Goal: Task Accomplishment & Management: Manage account settings

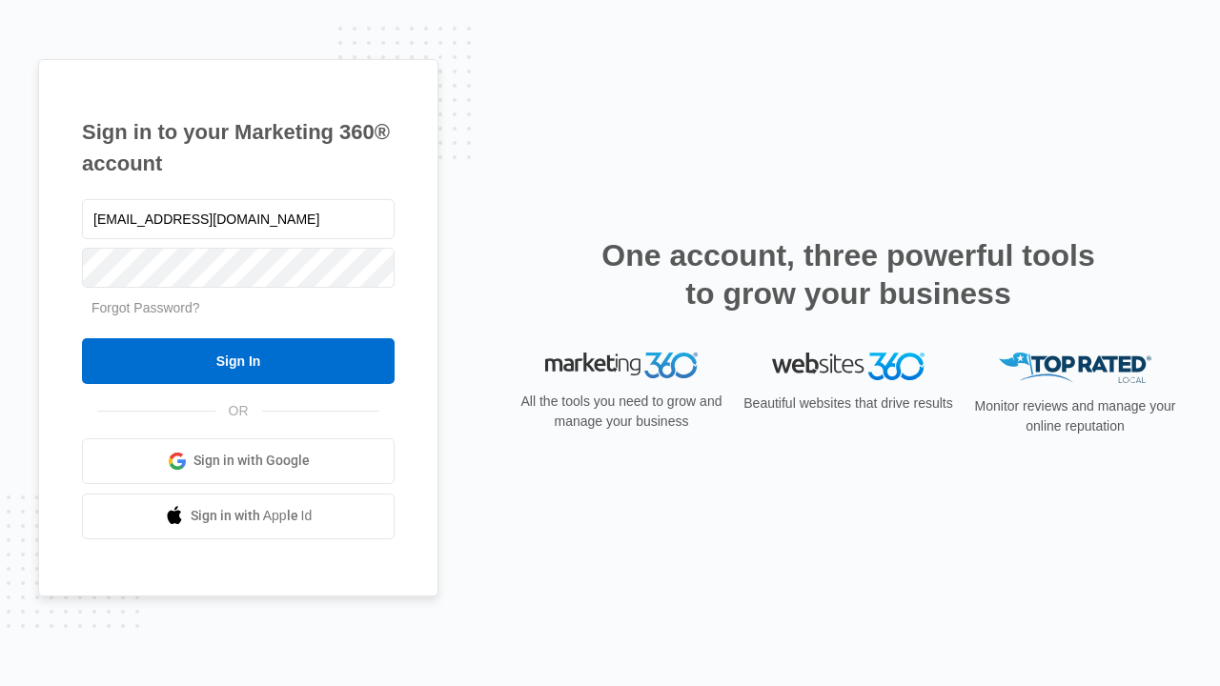
type input "[EMAIL_ADDRESS][DOMAIN_NAME]"
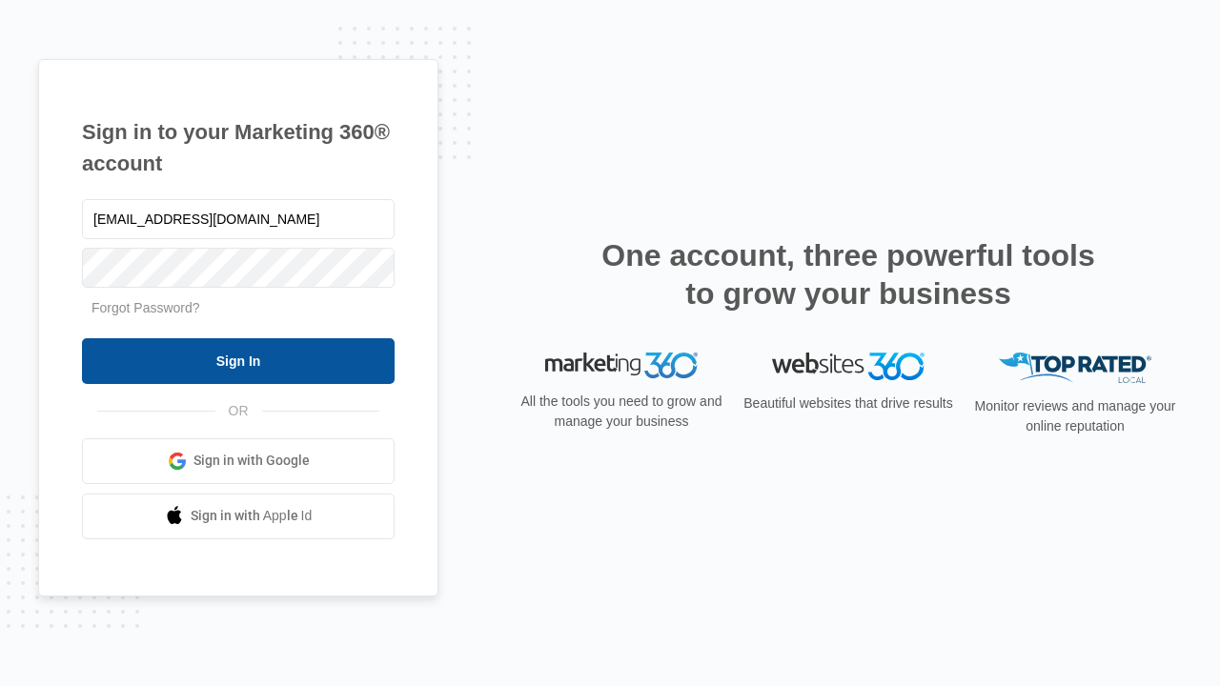
click at [238, 360] on input "Sign In" at bounding box center [238, 361] width 312 height 46
